Goal: Task Accomplishment & Management: Manage account settings

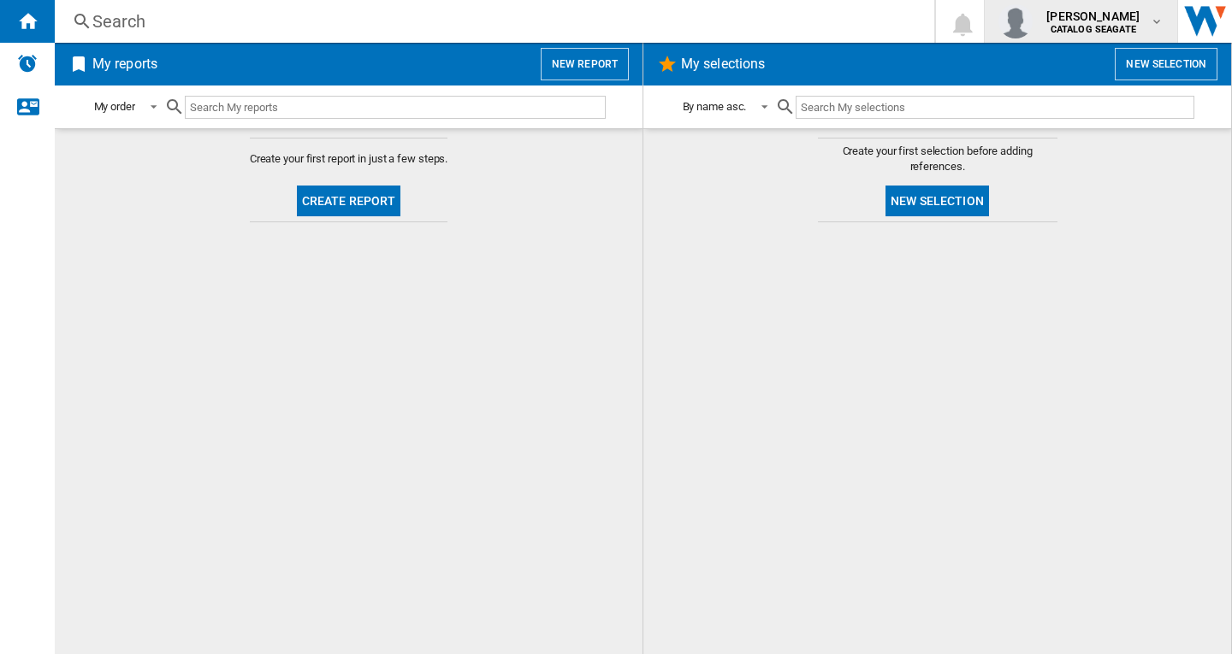
click at [1097, 31] on b "CATALOG SEAGATE" at bounding box center [1093, 29] width 86 height 11
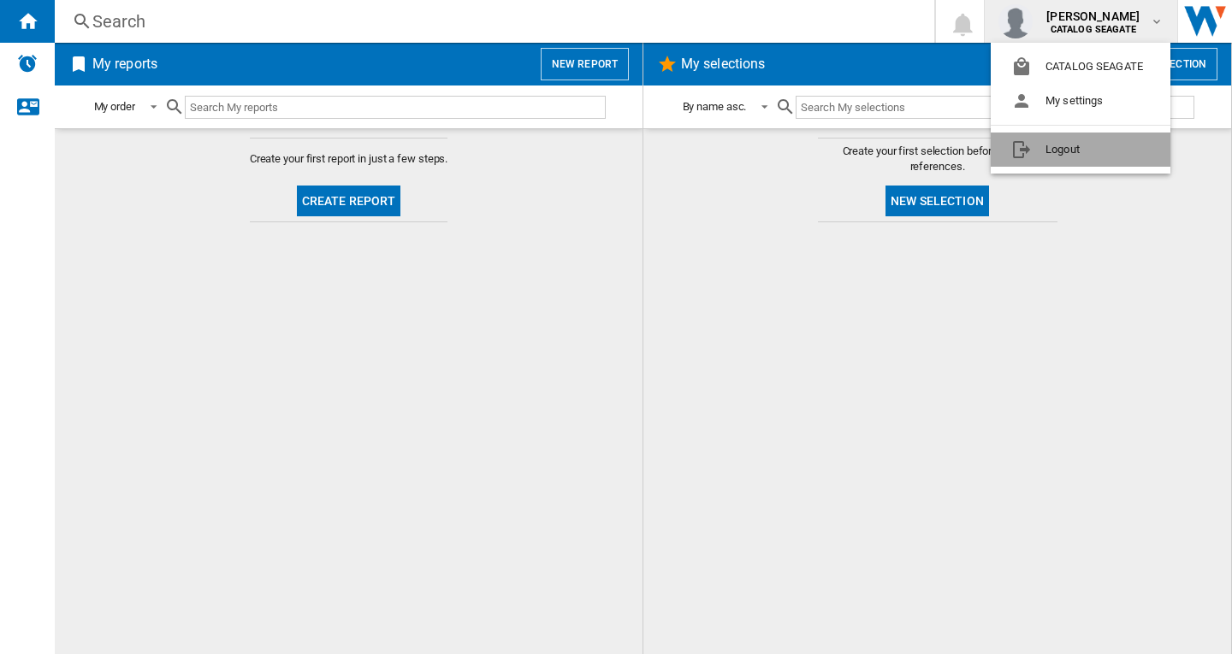
click at [1067, 153] on button "Logout" at bounding box center [1080, 150] width 180 height 34
